Goal: Information Seeking & Learning: Learn about a topic

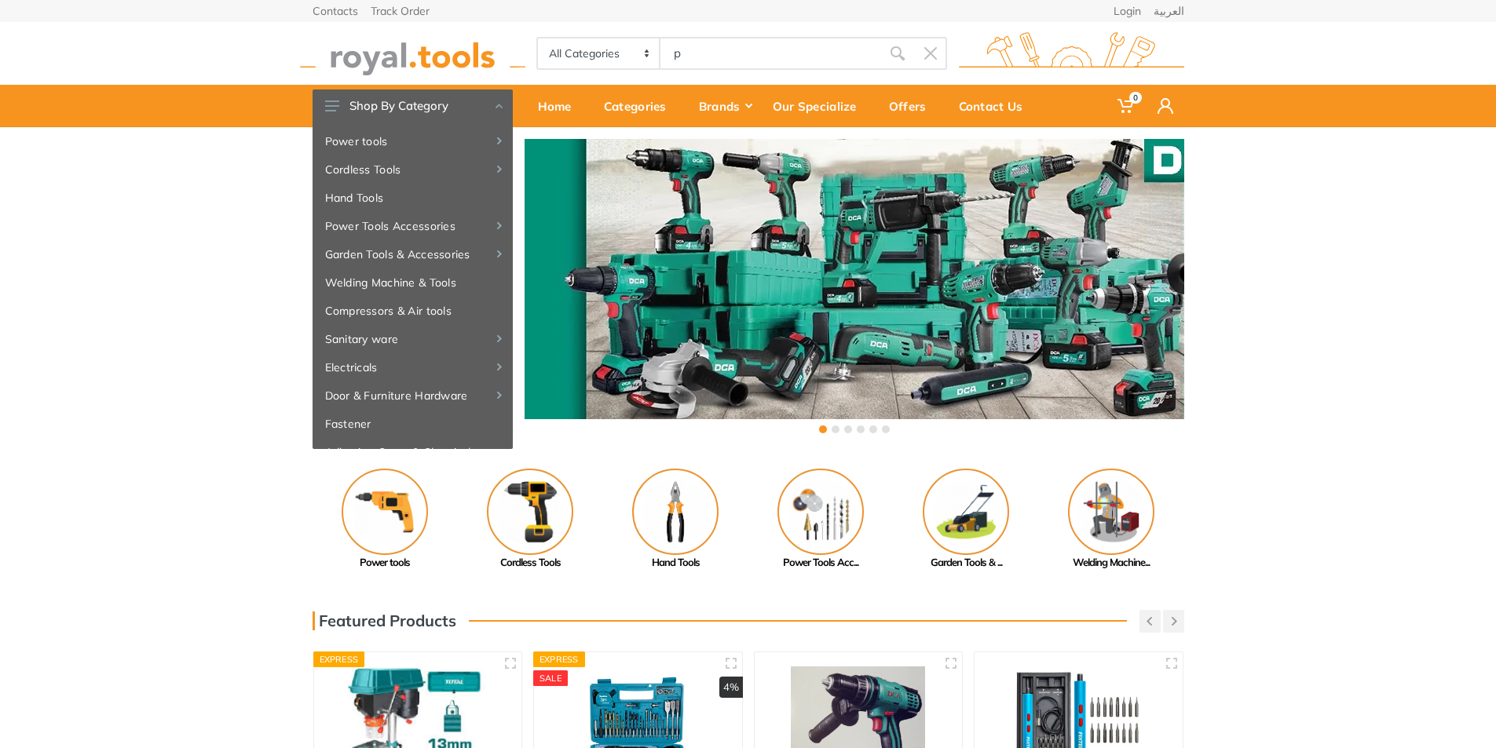
type input "p"
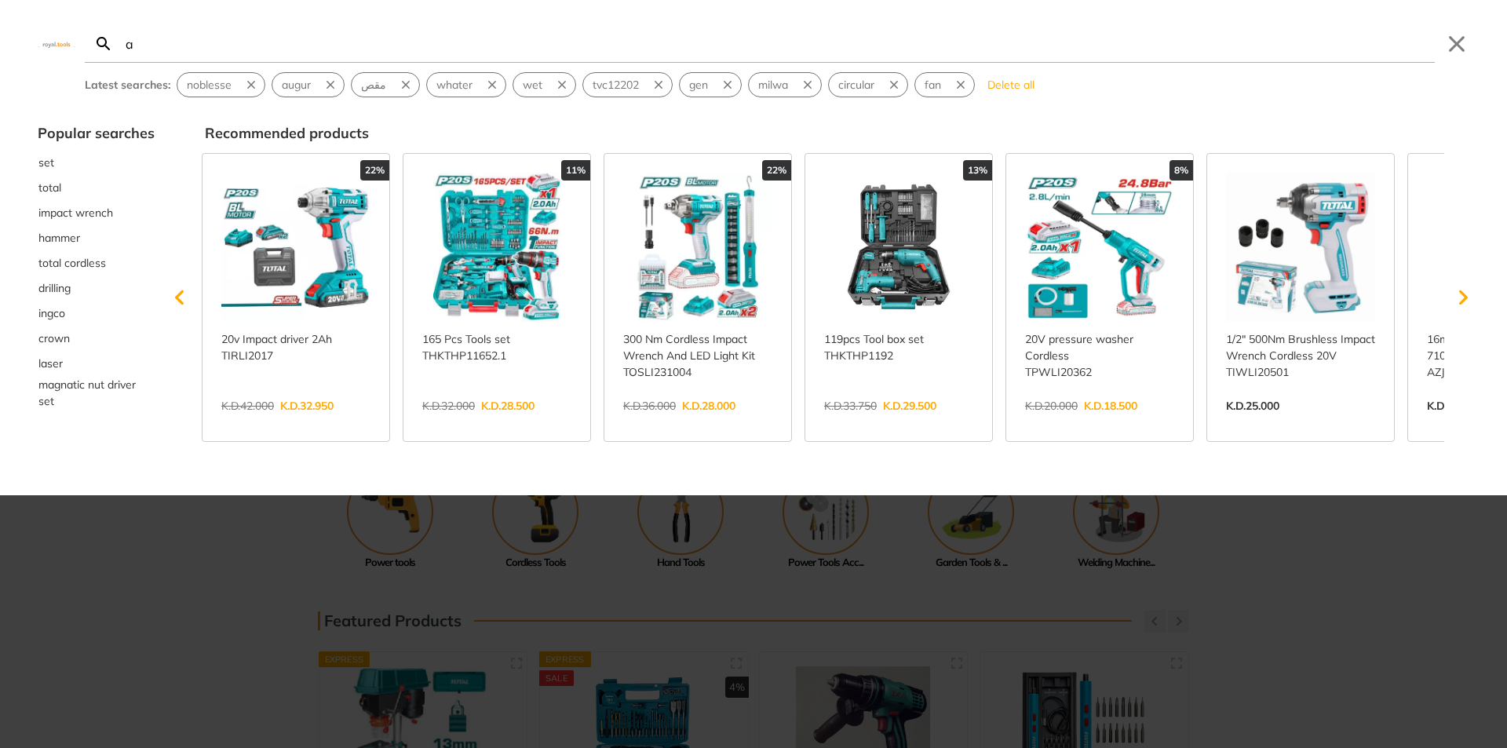
type input "a"
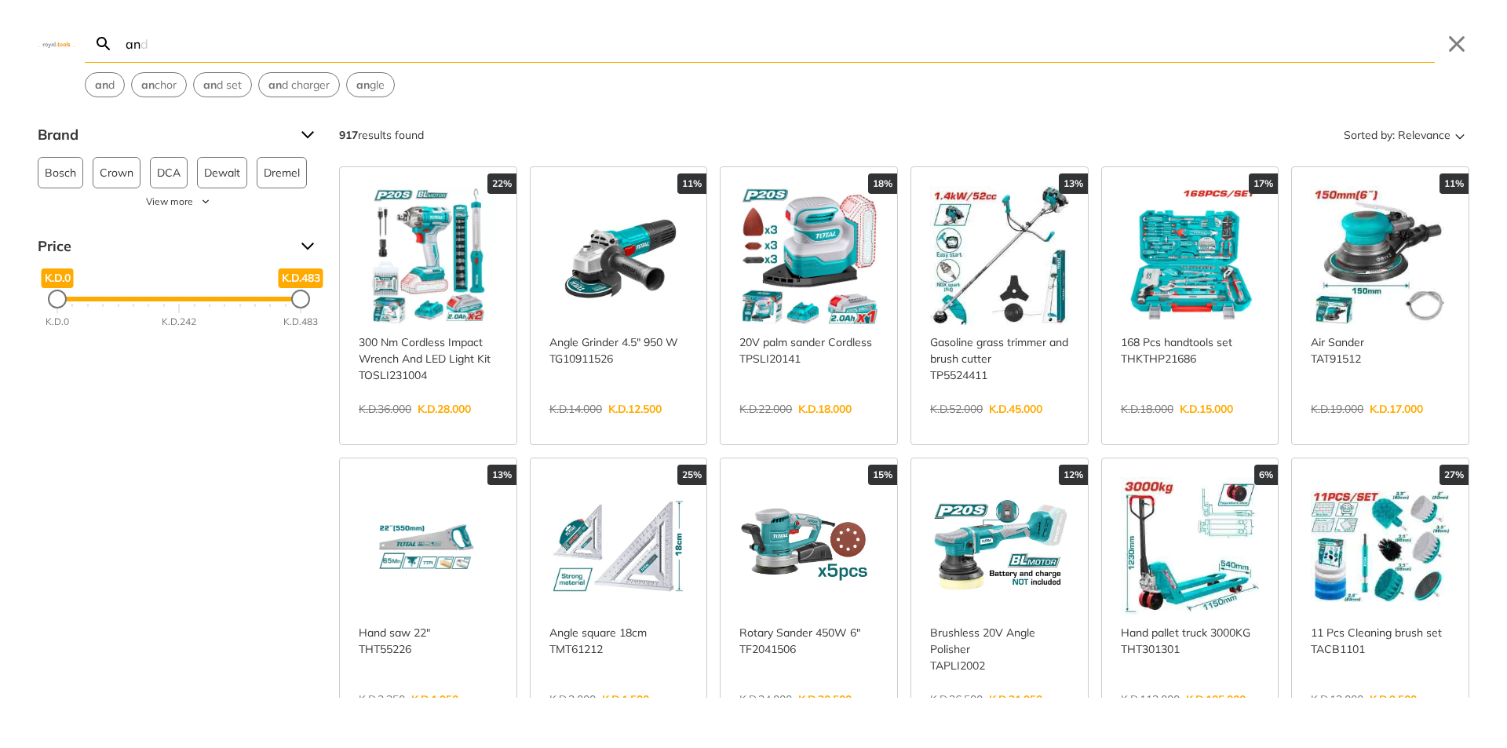
type input "a"
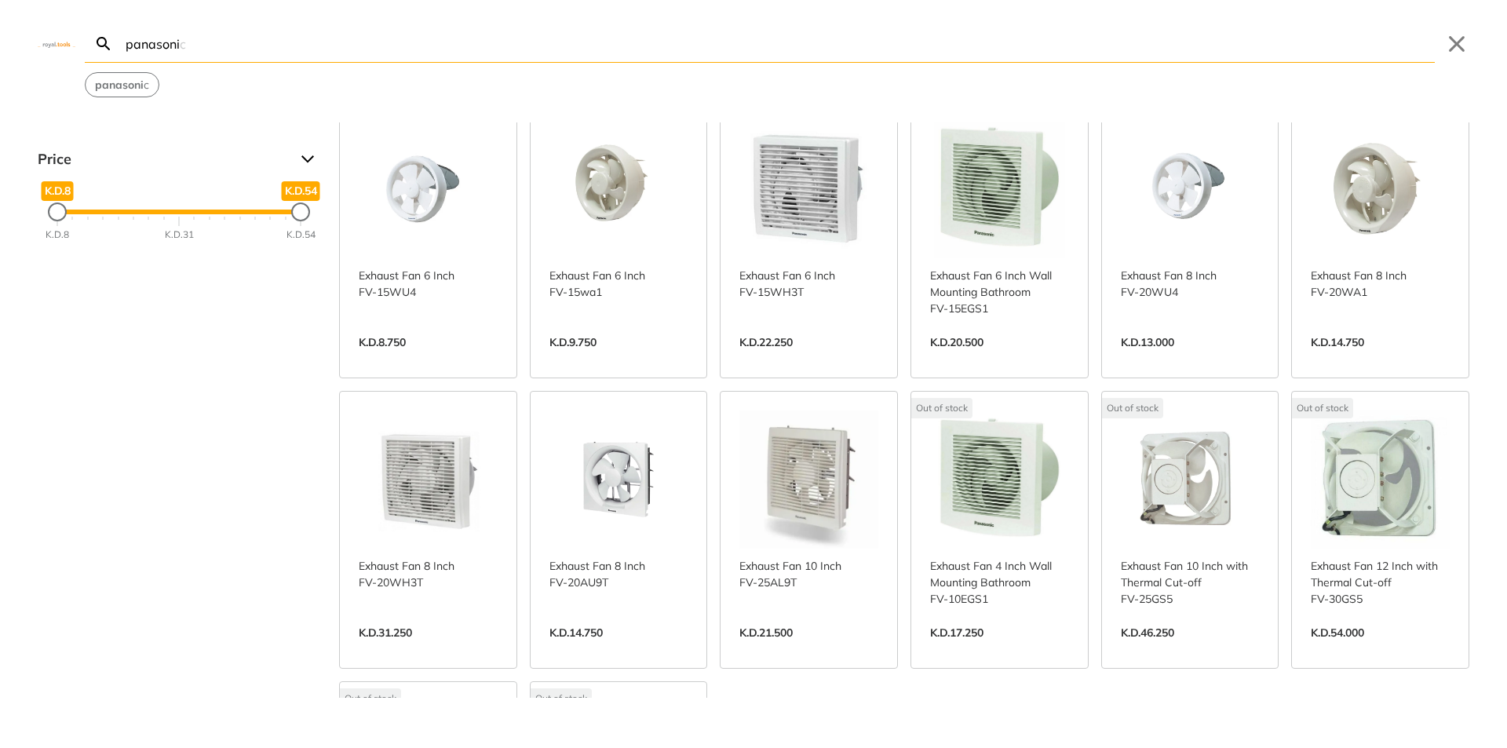
scroll to position [157, 0]
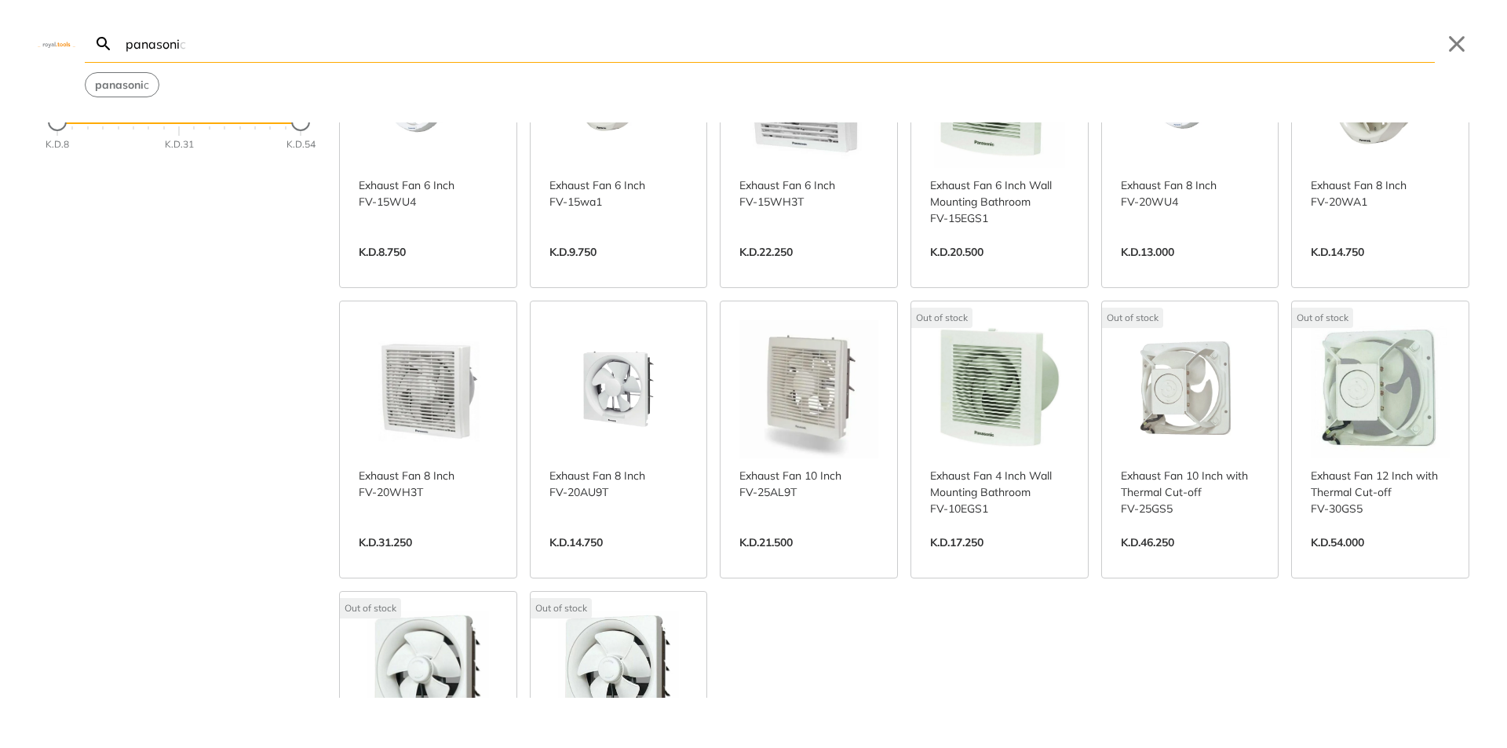
type input "panasoni"
click at [1009, 559] on link "View more →" at bounding box center [999, 559] width 139 height 0
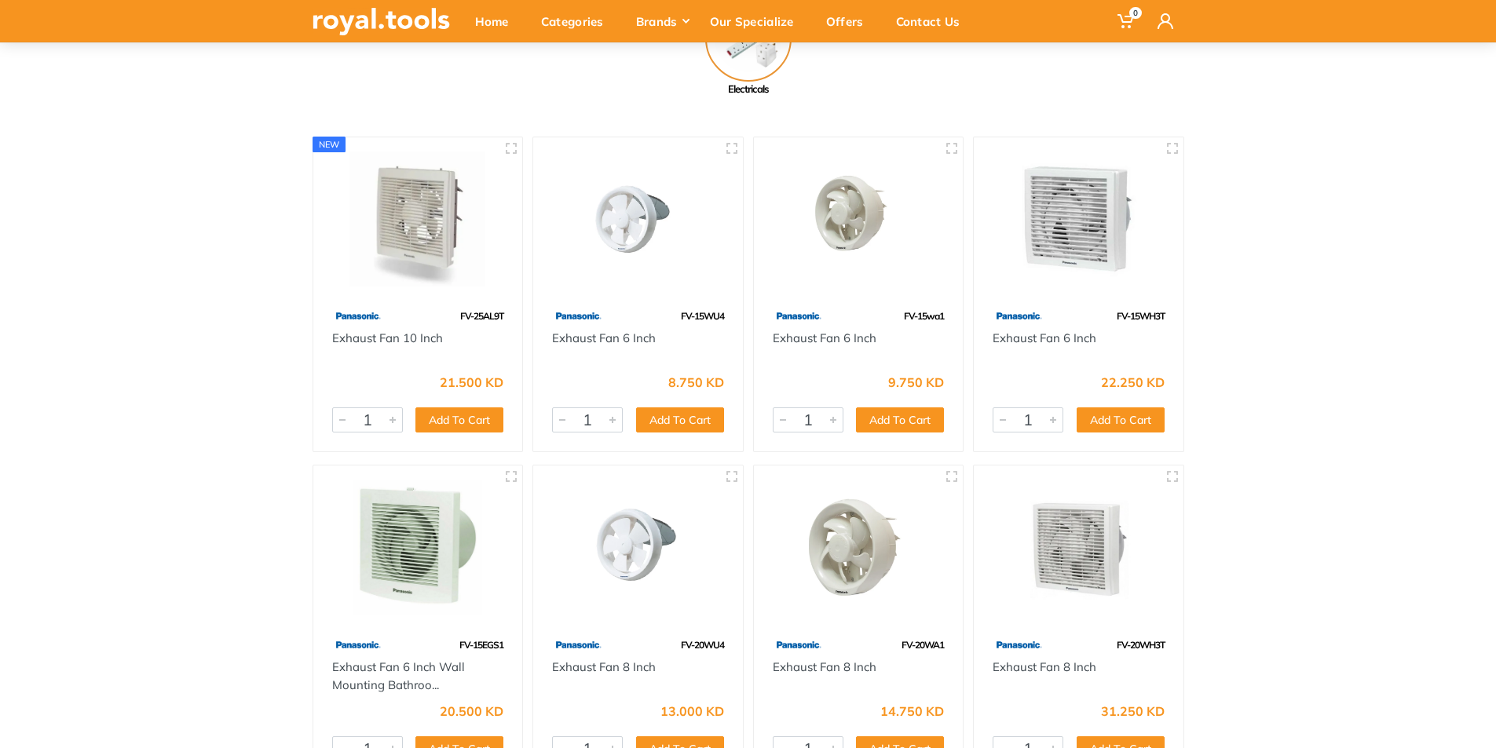
scroll to position [157, 0]
